Goal: Task Accomplishment & Management: Use online tool/utility

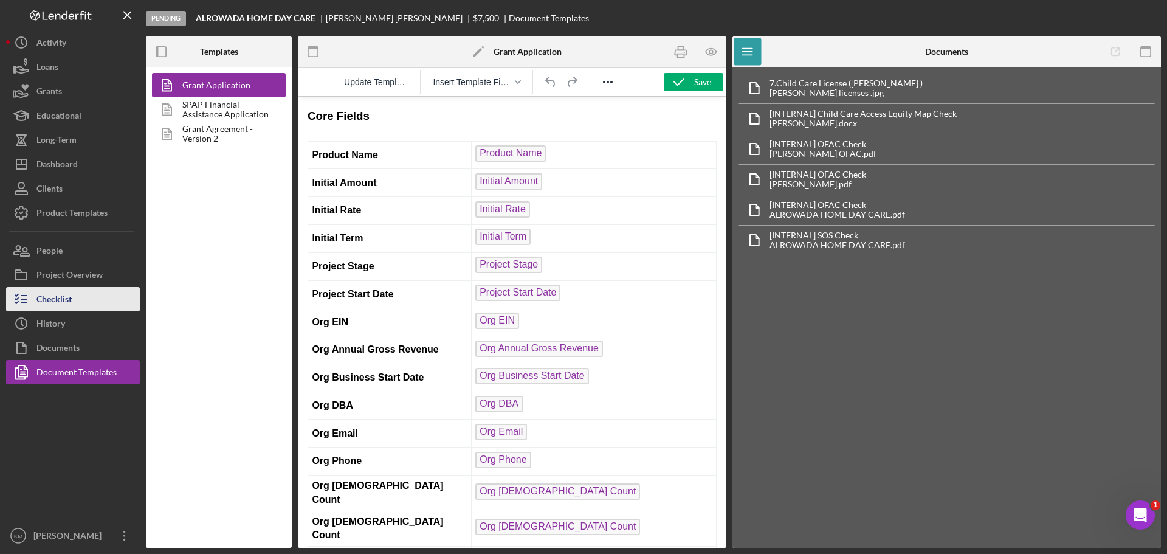
click at [65, 299] on div "Checklist" at bounding box center [53, 300] width 35 height 27
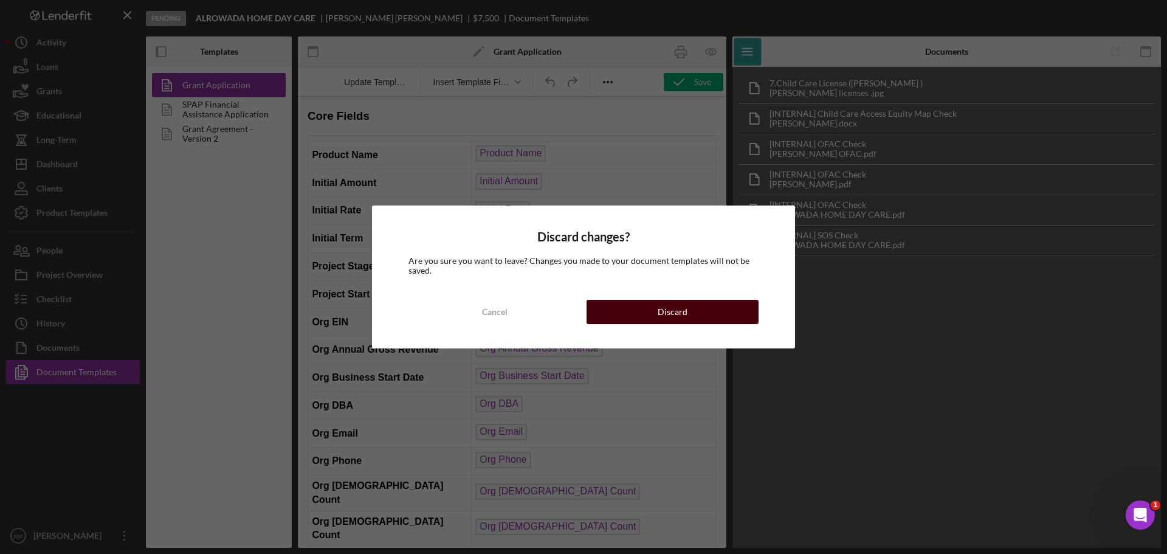
click at [641, 314] on button "Discard" at bounding box center [673, 312] width 172 height 24
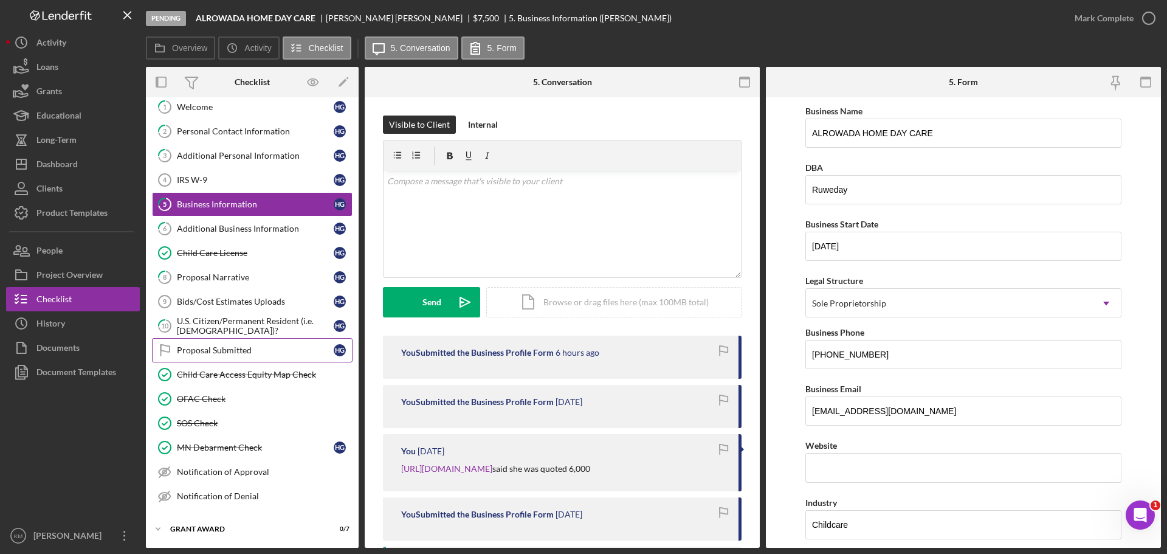
scroll to position [61, 0]
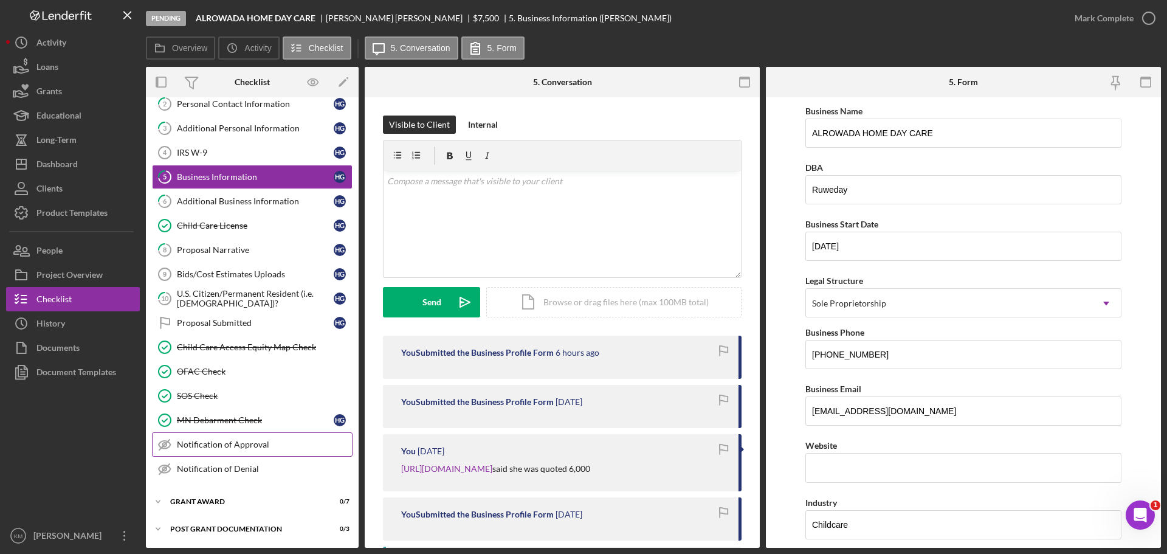
click at [222, 446] on div "Notification of Approval" at bounding box center [264, 444] width 175 height 10
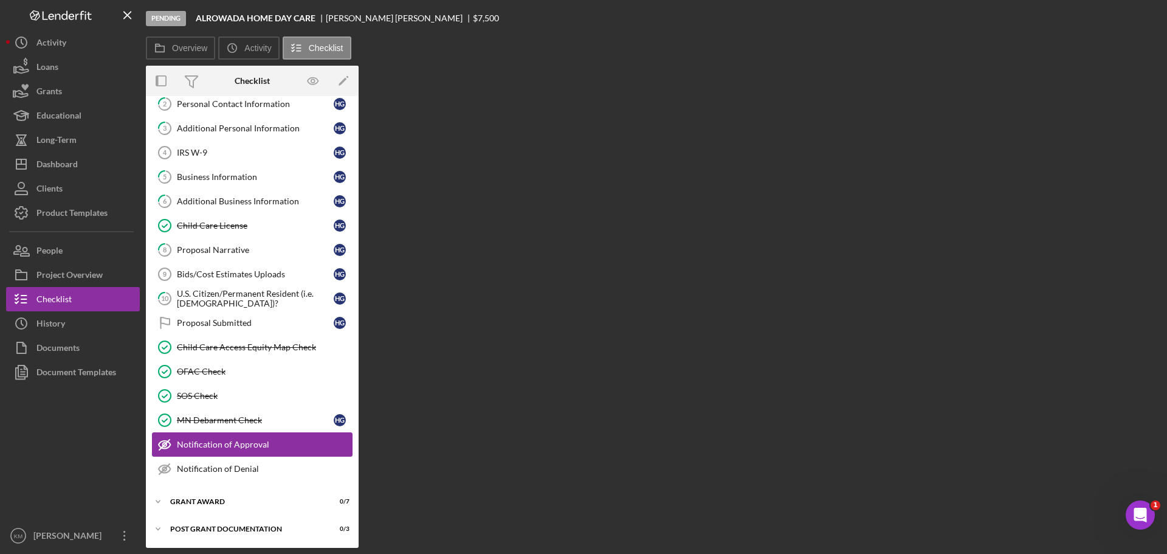
scroll to position [61, 0]
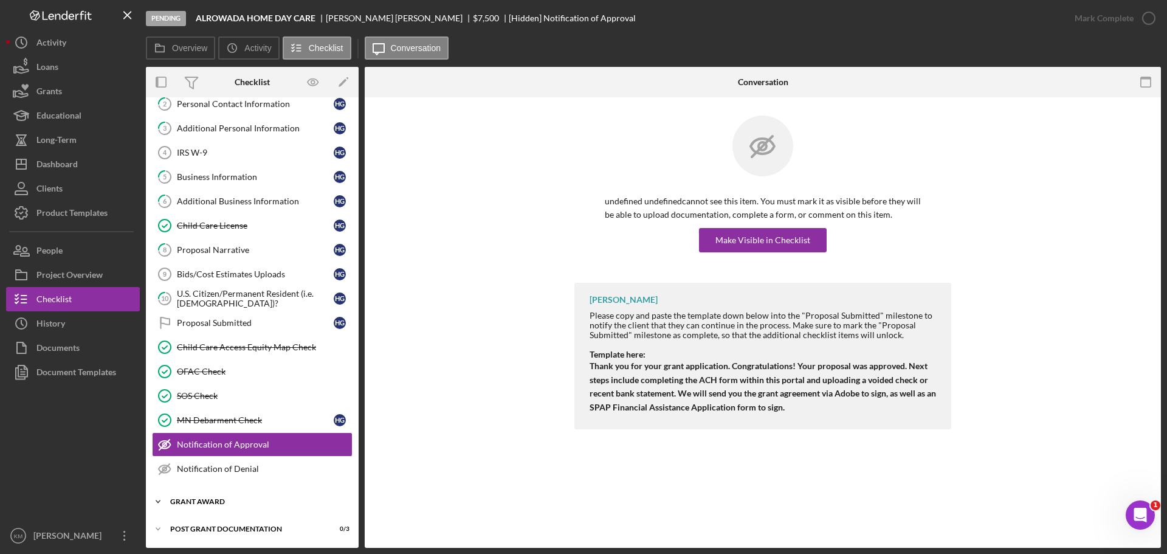
click at [154, 495] on icon "Icon/Expander" at bounding box center [158, 501] width 24 height 24
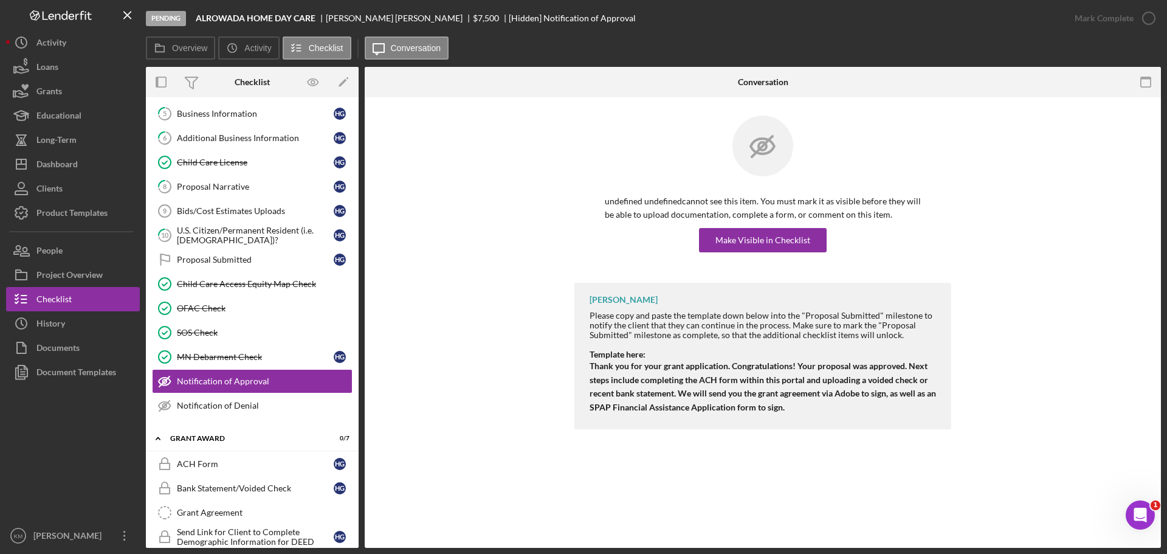
scroll to position [238, 0]
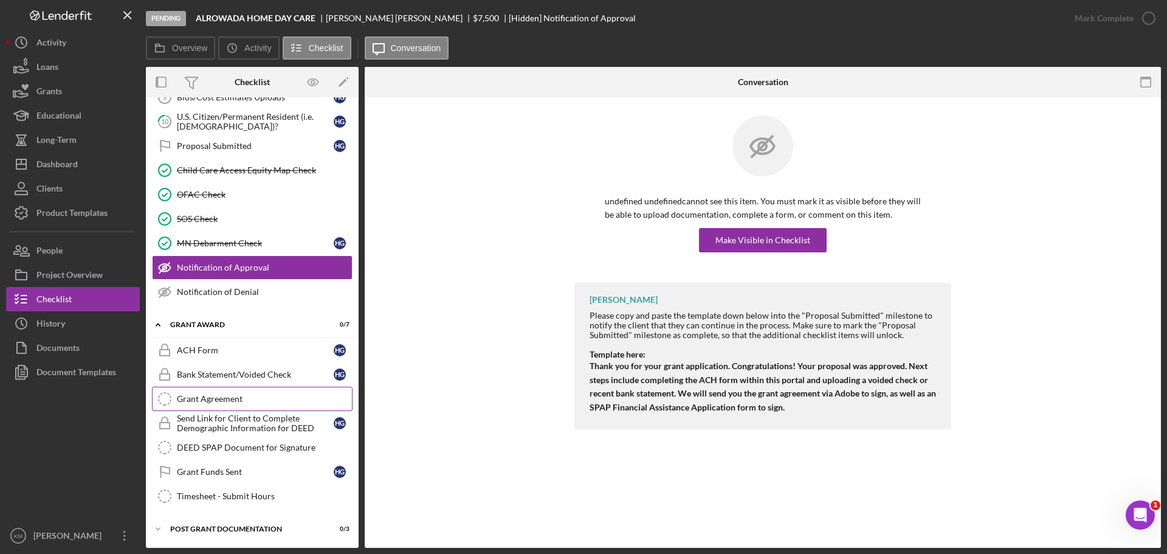
click at [238, 402] on div "Grant Agreement" at bounding box center [264, 399] width 175 height 10
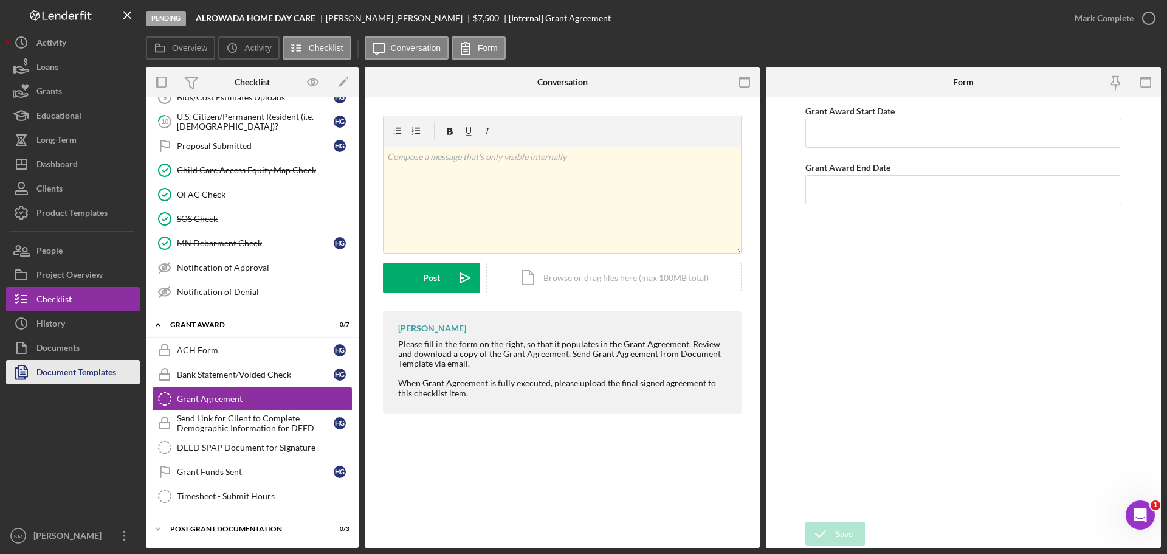
click at [98, 365] on div "Document Templates" at bounding box center [76, 373] width 80 height 27
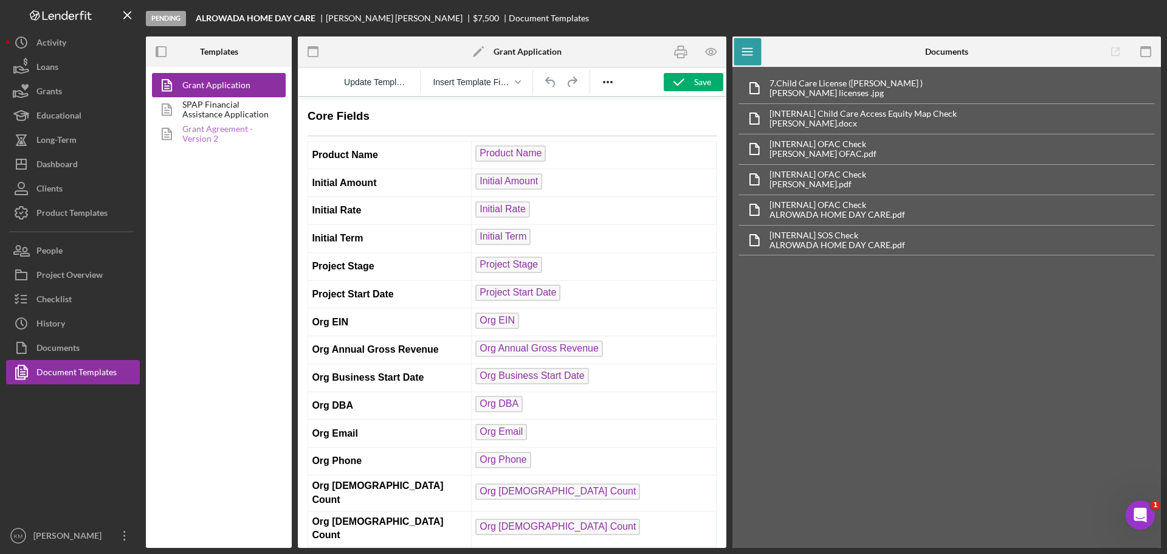
click at [221, 132] on link "Grant Agreement - Version 2" at bounding box center [216, 134] width 128 height 24
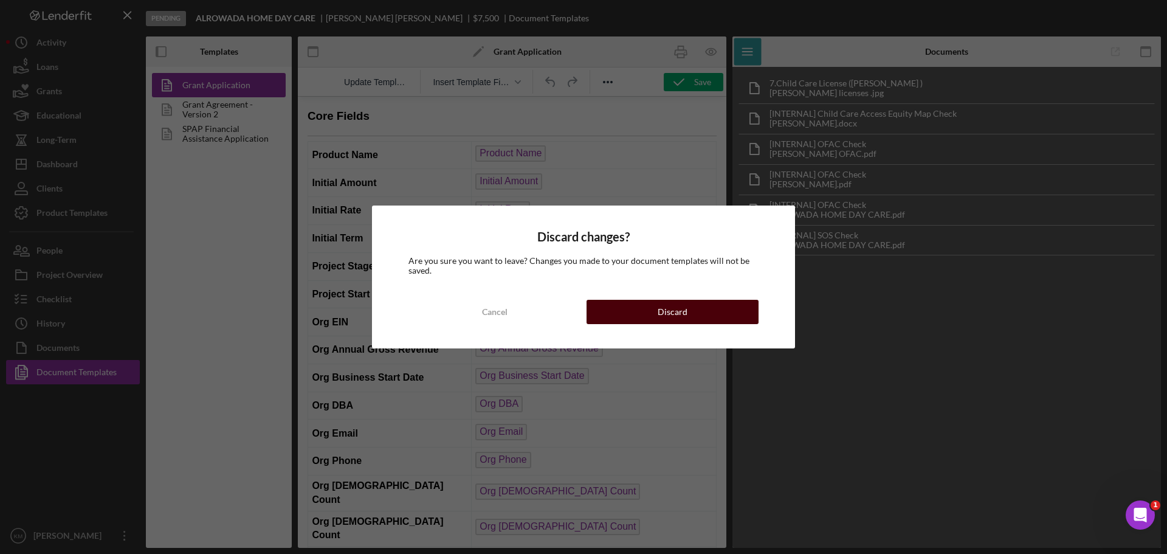
click at [659, 317] on div "Discard" at bounding box center [673, 312] width 30 height 24
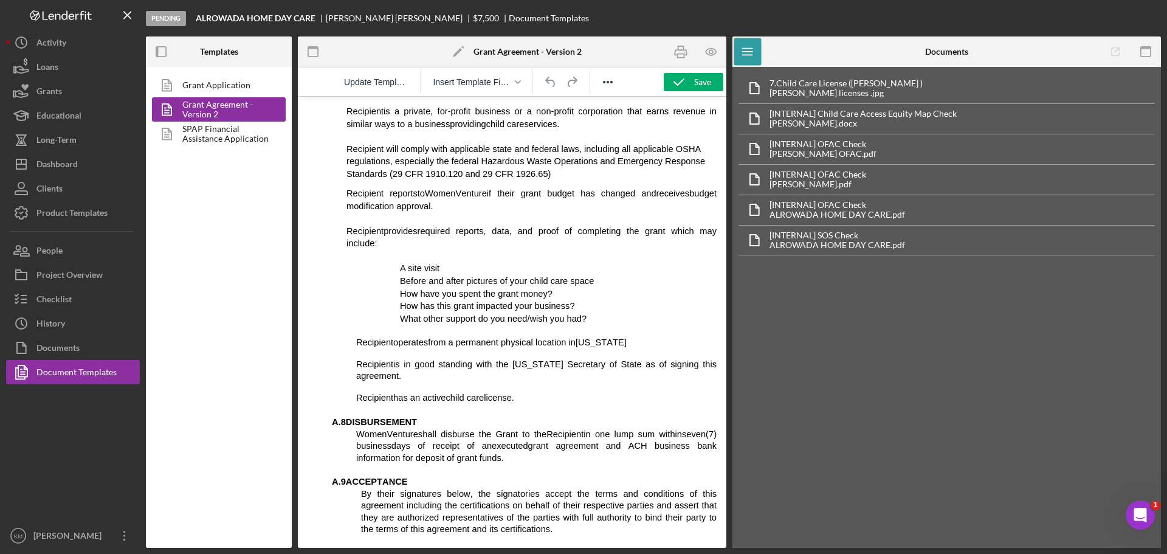
scroll to position [669, 0]
